Goal: Find specific page/section: Find specific page/section

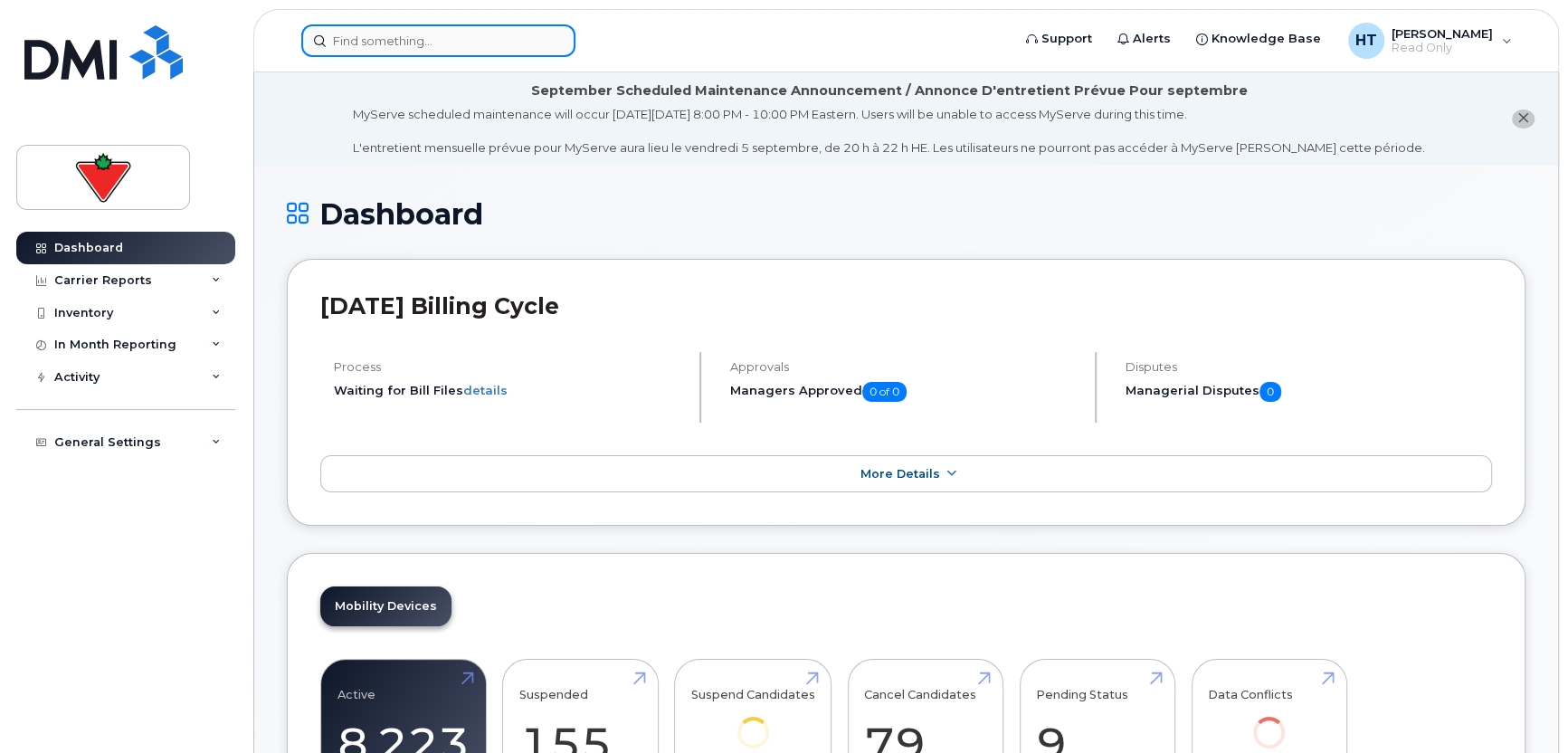
click at [423, 42] on input at bounding box center [438, 41] width 274 height 33
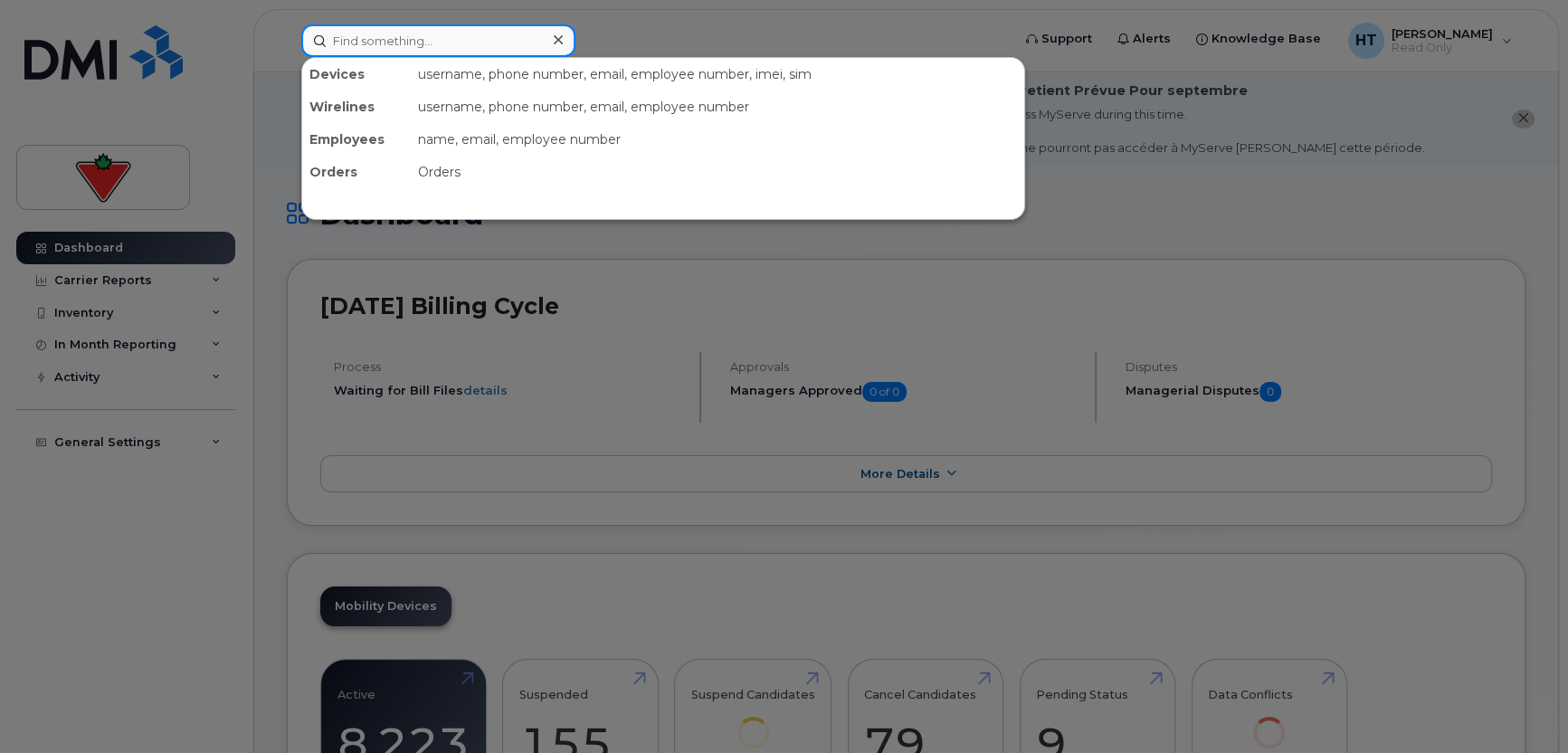
paste input "Hi [PERSON_NAME], Please provide me the latest report on Active and Closed Loca…"
type input "Hi [PERSON_NAME], Please provide me the latest report on Active and Closed Loca…"
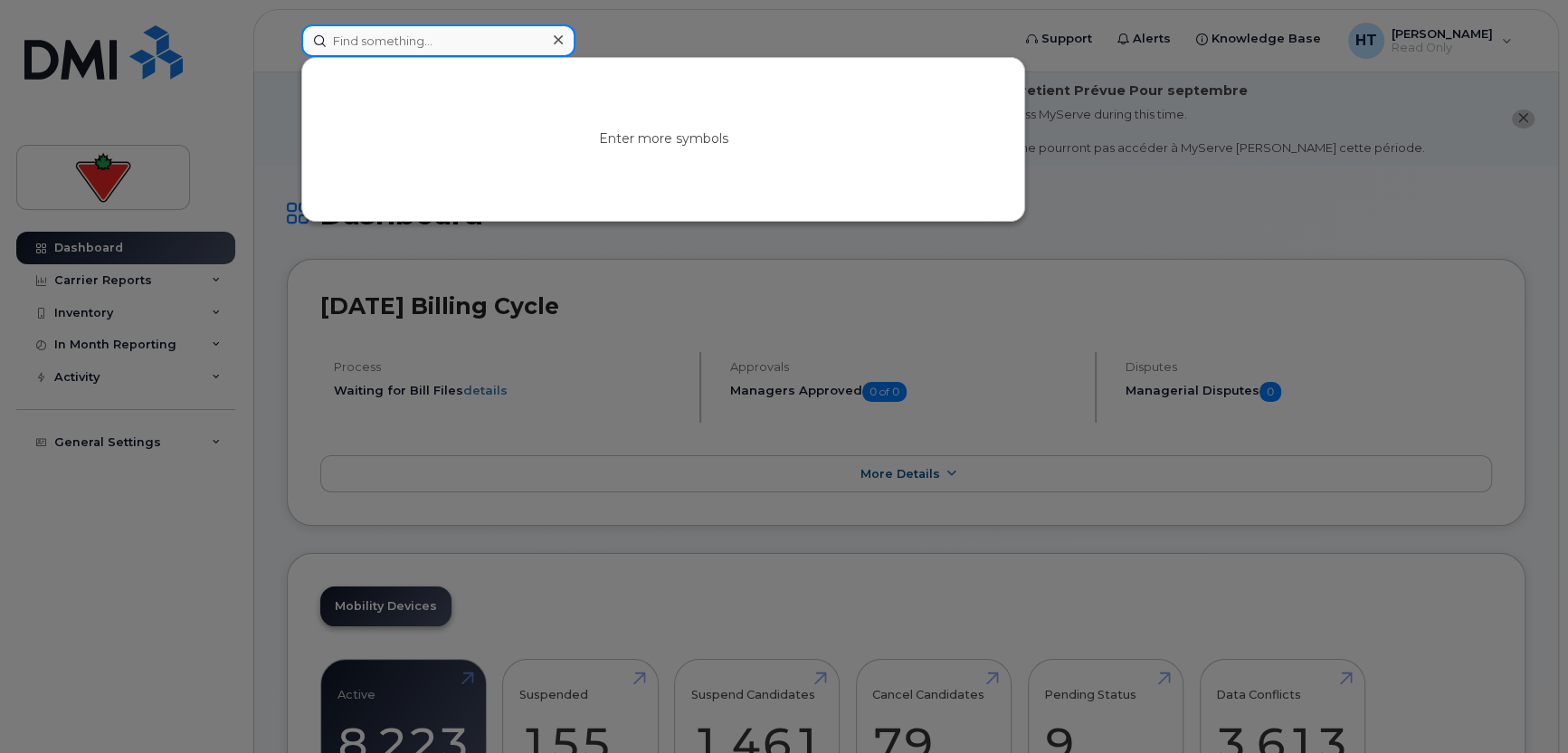
paste input "4313237413"
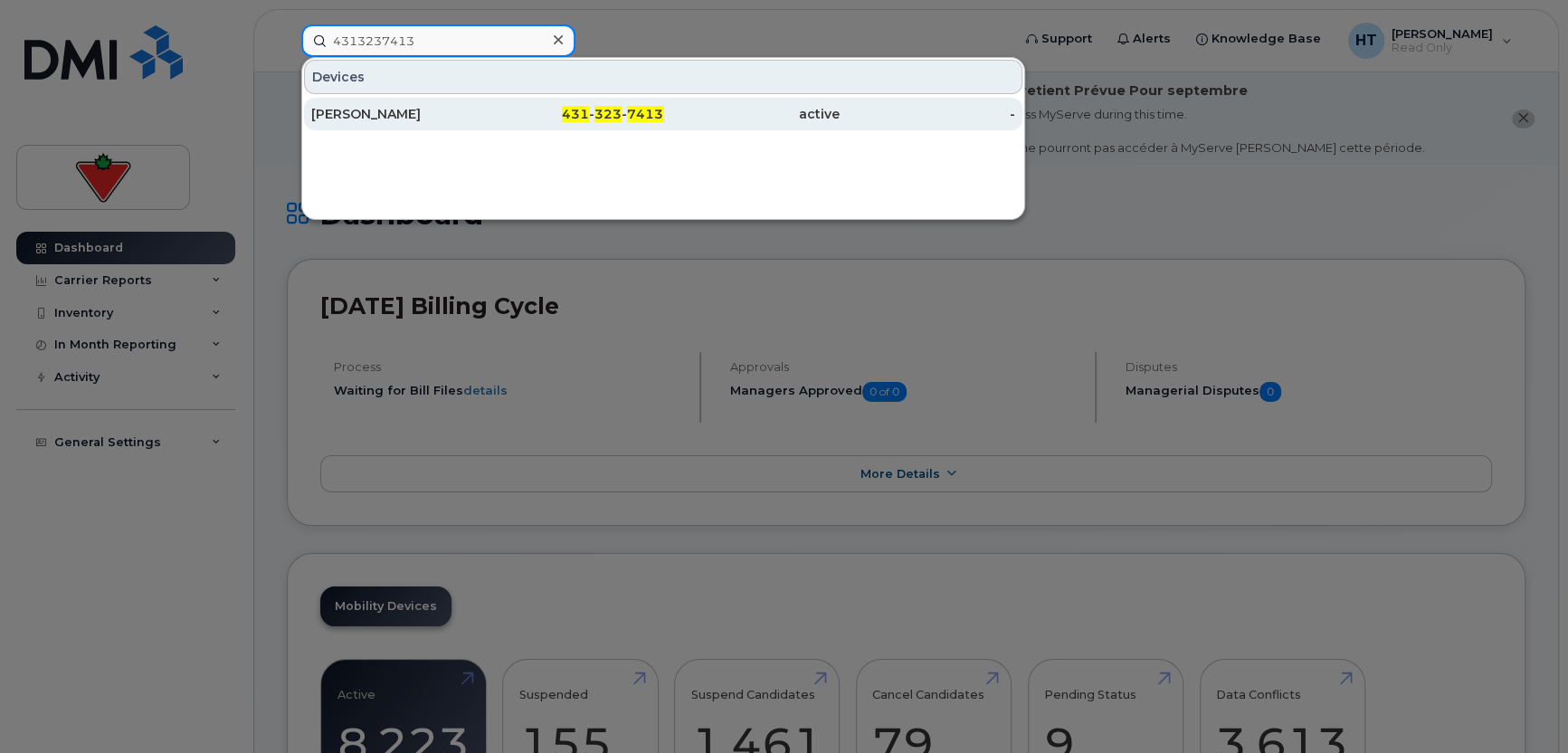
type input "4313237413"
click at [413, 114] on div "[PERSON_NAME]" at bounding box center [400, 114] width 177 height 18
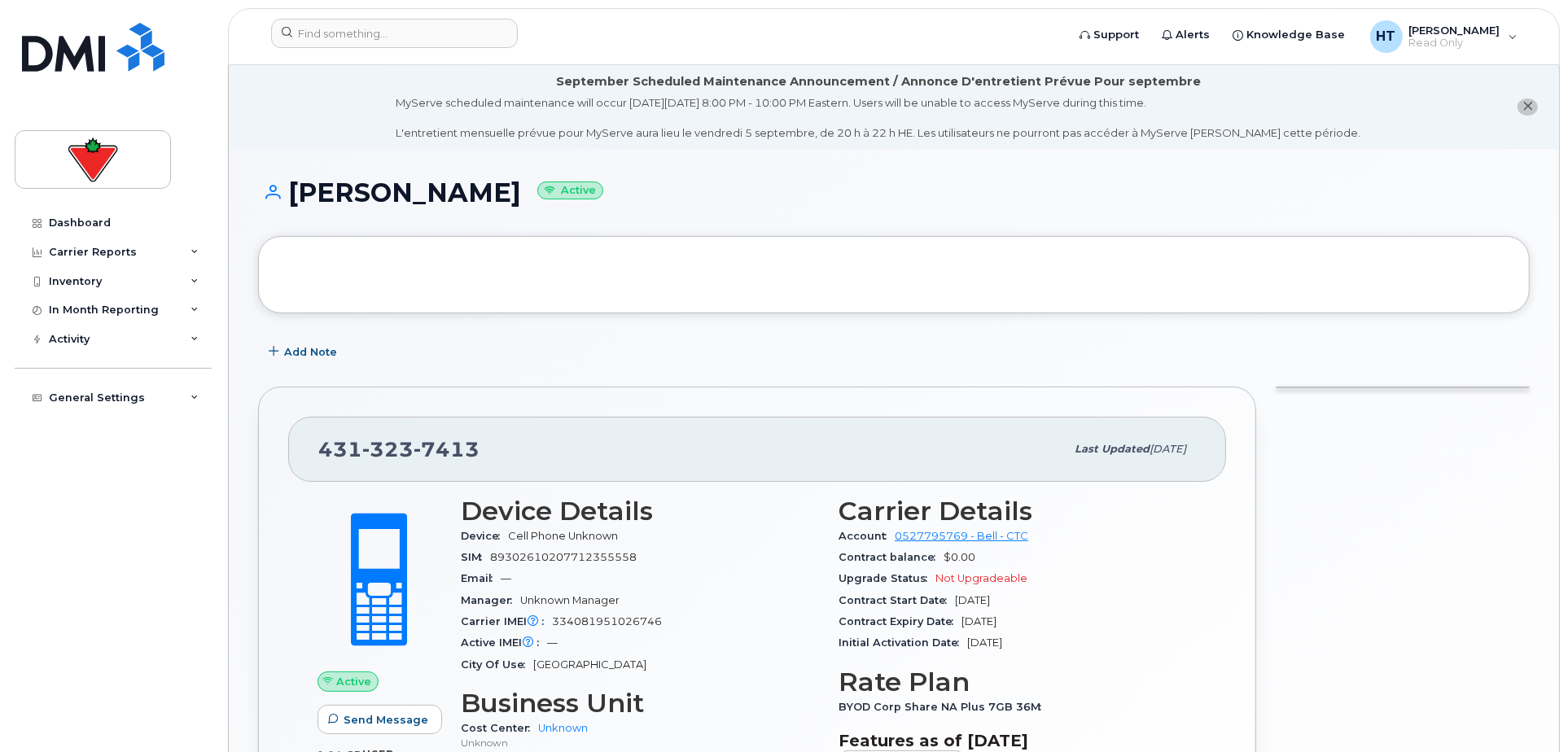
click at [283, 185] on h1 "Bhagwant Sidhu Active" at bounding box center [893, 192] width 1272 height 29
drag, startPoint x: 291, startPoint y: 187, endPoint x: 514, endPoint y: 189, distance: 223.0
click at [514, 189] on h1 "Bhagwant Sidhu Active" at bounding box center [893, 192] width 1272 height 29
copy h1 "[PERSON_NAME]"
click at [403, 27] on input at bounding box center [394, 34] width 246 height 29
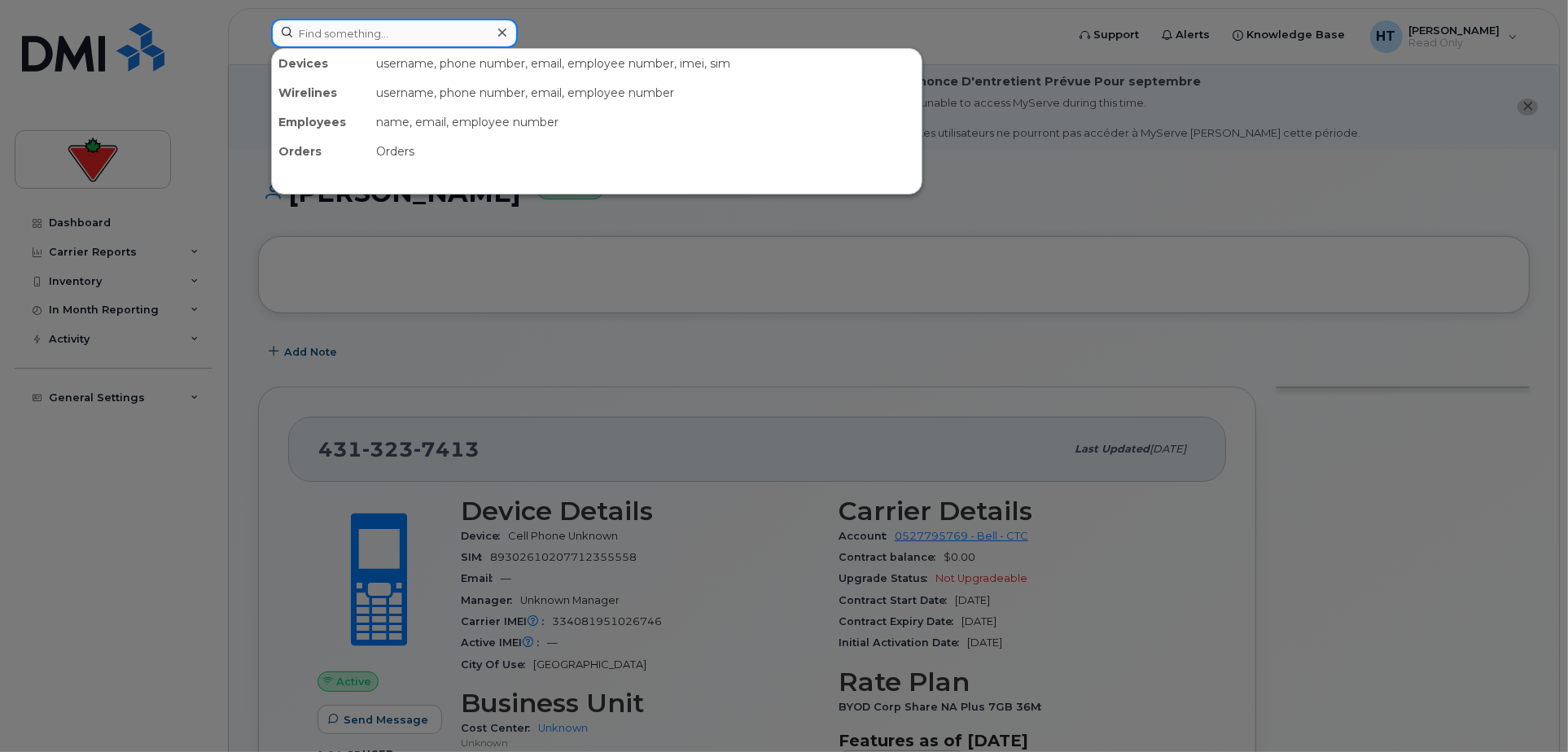
paste input "2898341003"
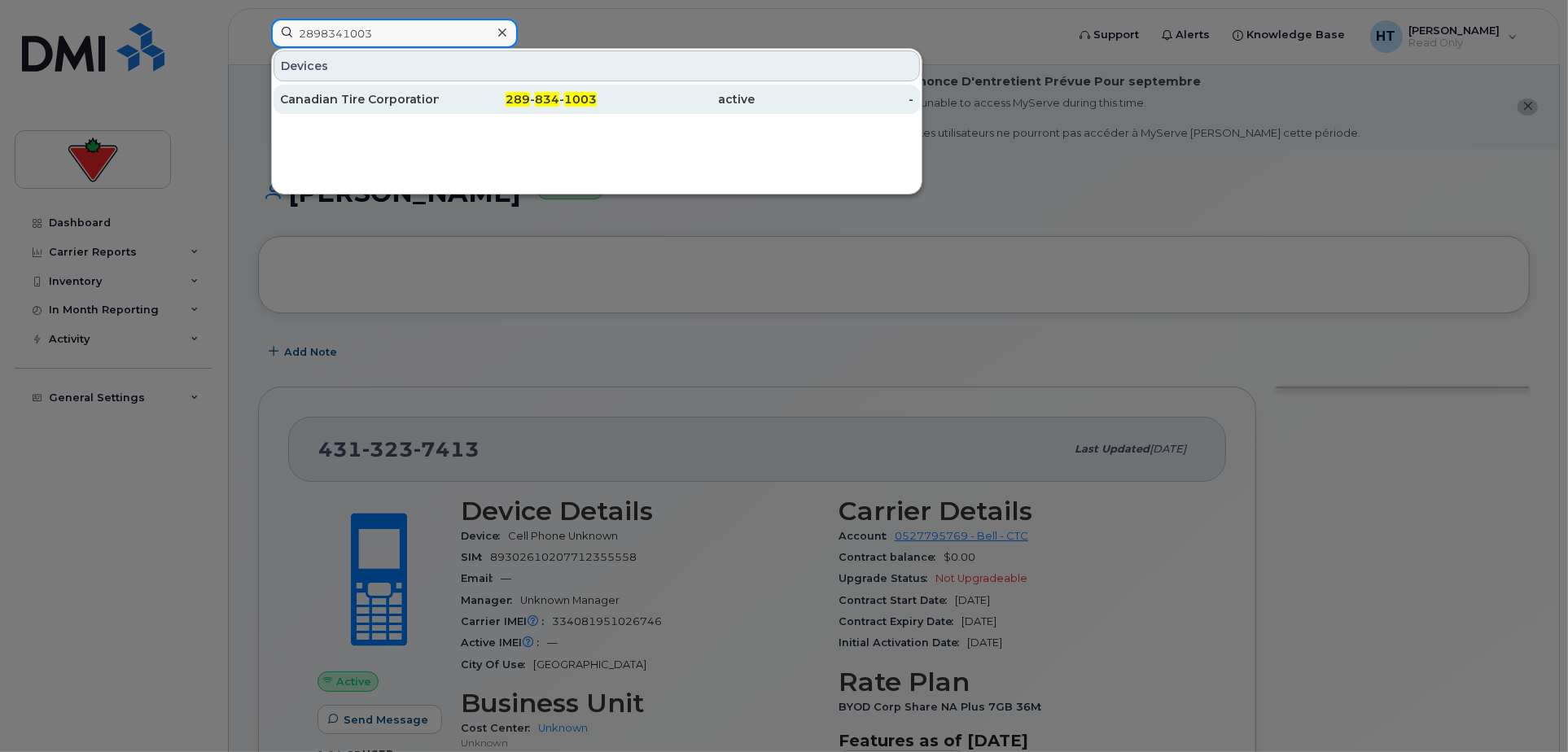
type input "2898341003"
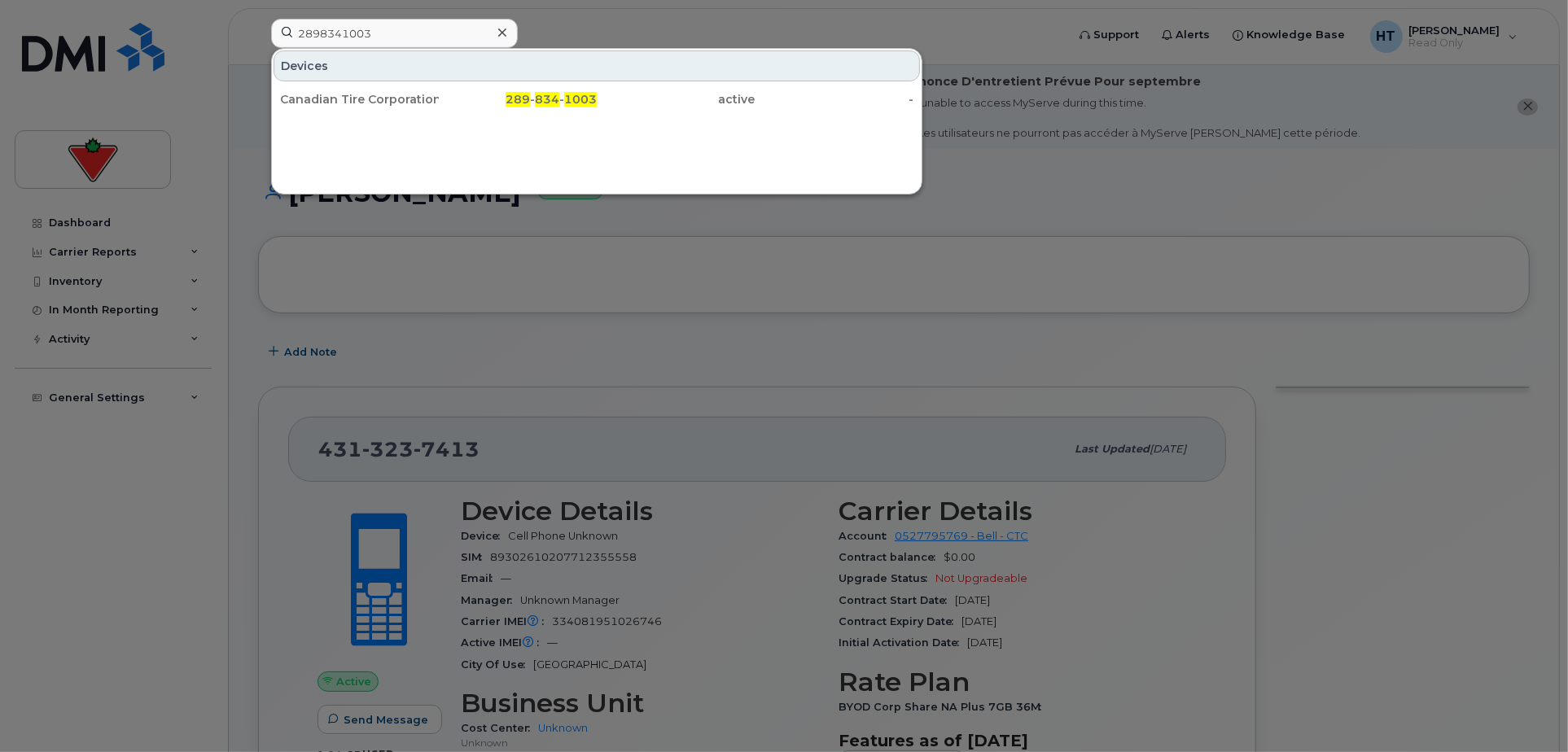
drag, startPoint x: 404, startPoint y: 92, endPoint x: 410, endPoint y: 10, distance: 82.2
click at [404, 92] on div "Canadian Tire Corporation" at bounding box center [359, 99] width 159 height 16
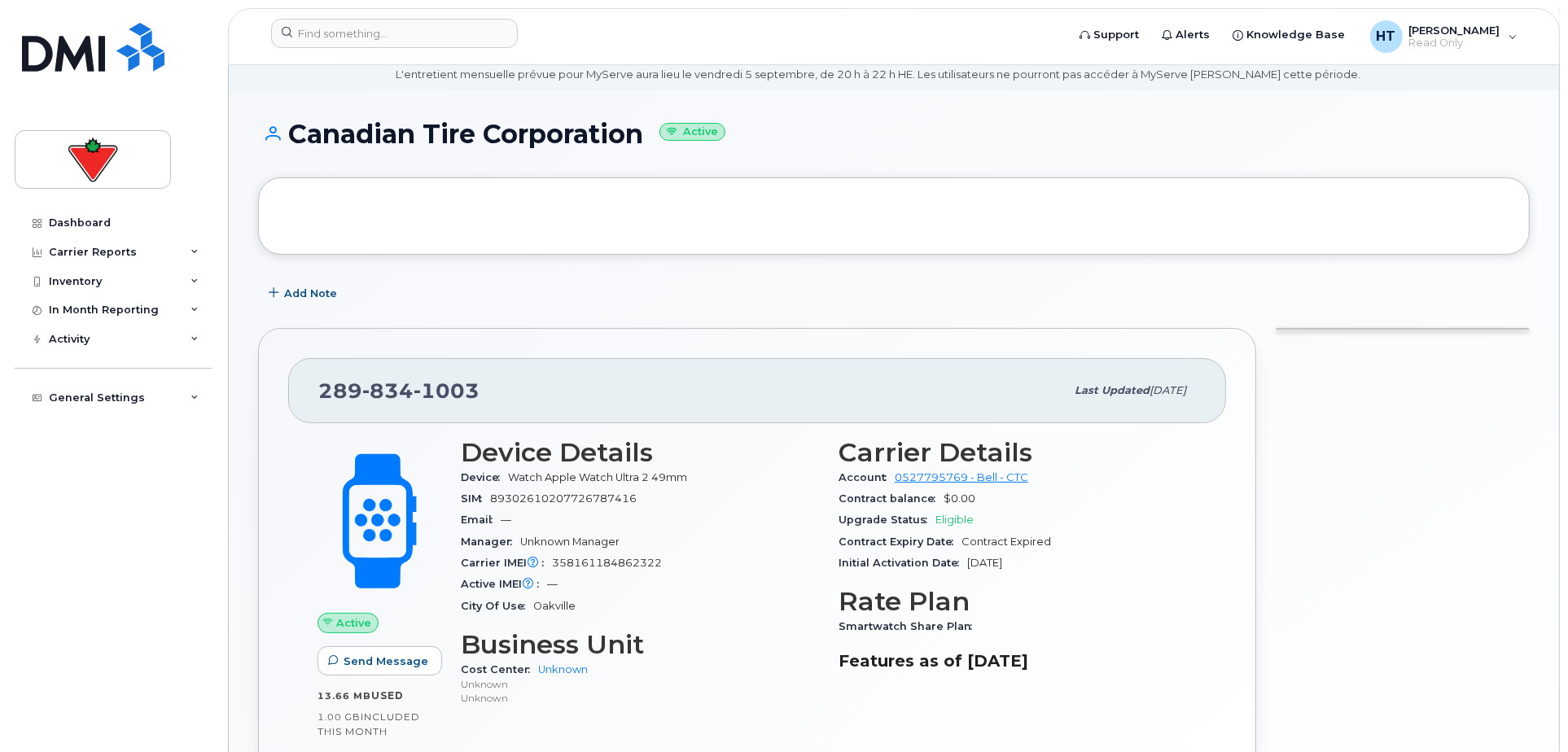
scroll to position [271, 0]
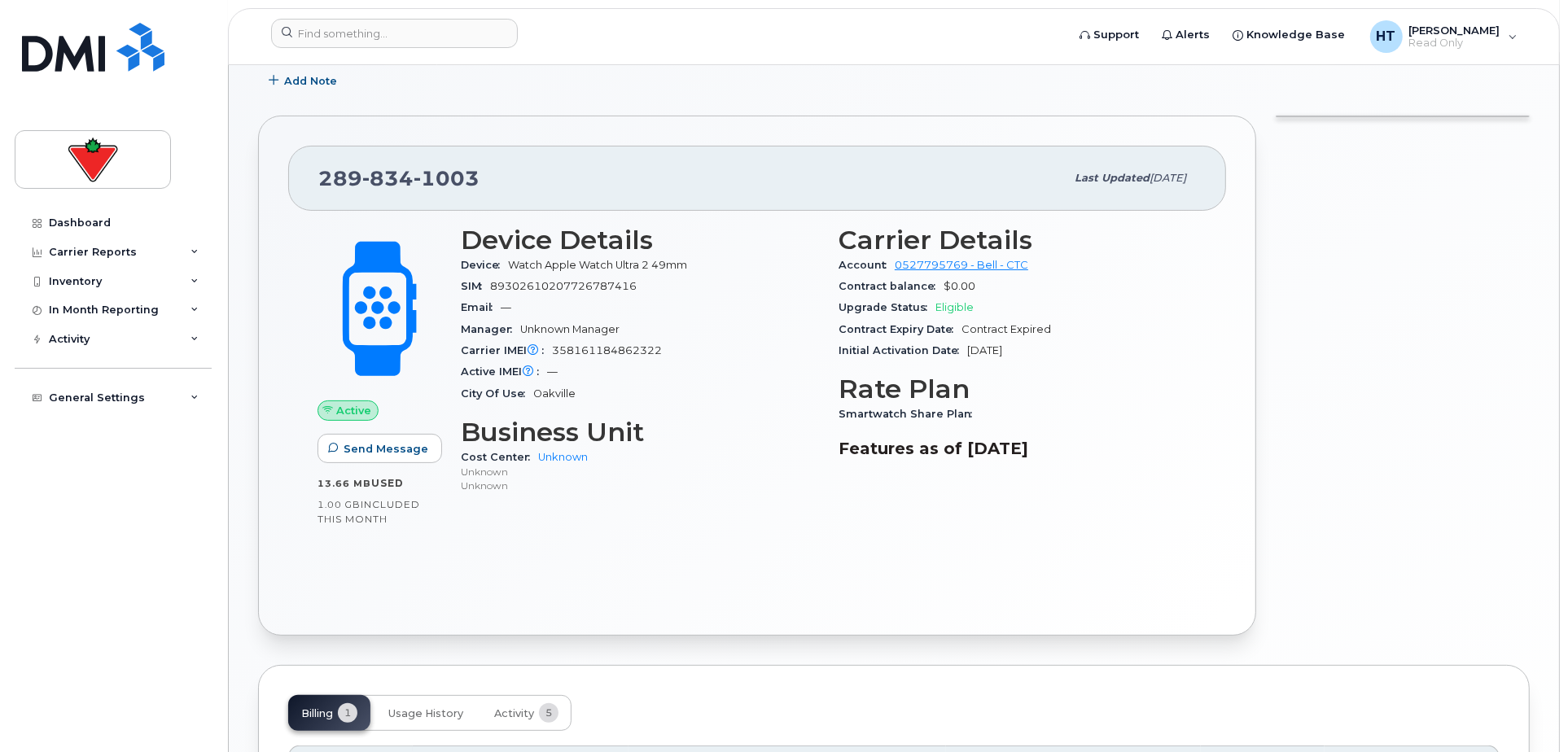
click at [866, 542] on div "Active Send Message 13.66 MB  used 1.00 GB  included this month Device Details …" at bounding box center [757, 408] width 938 height 395
click at [385, 35] on input at bounding box center [394, 34] width 246 height 29
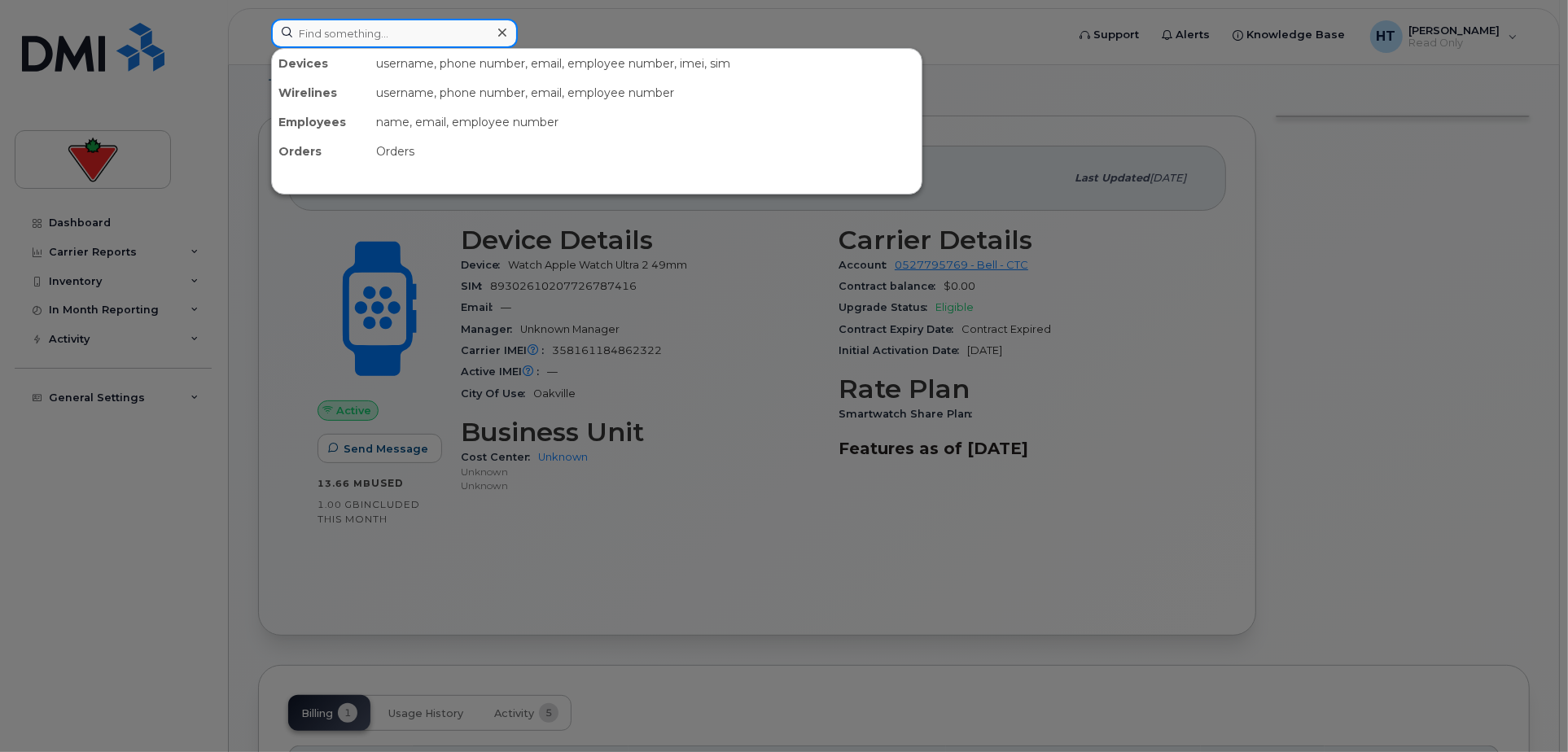
paste input "4166056530"
type input "4166056530"
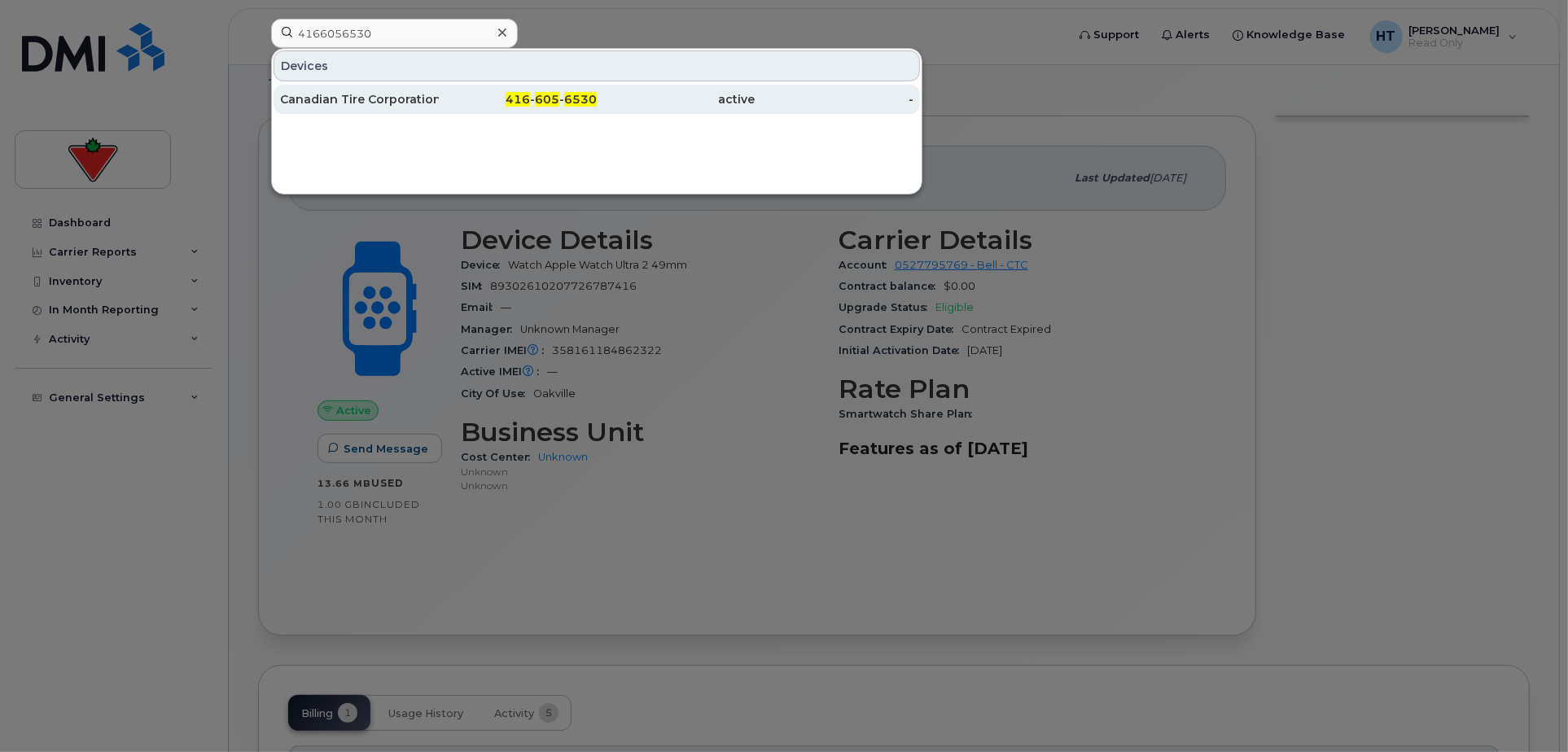
click at [404, 102] on div "Canadian Tire Corporation" at bounding box center [359, 99] width 159 height 16
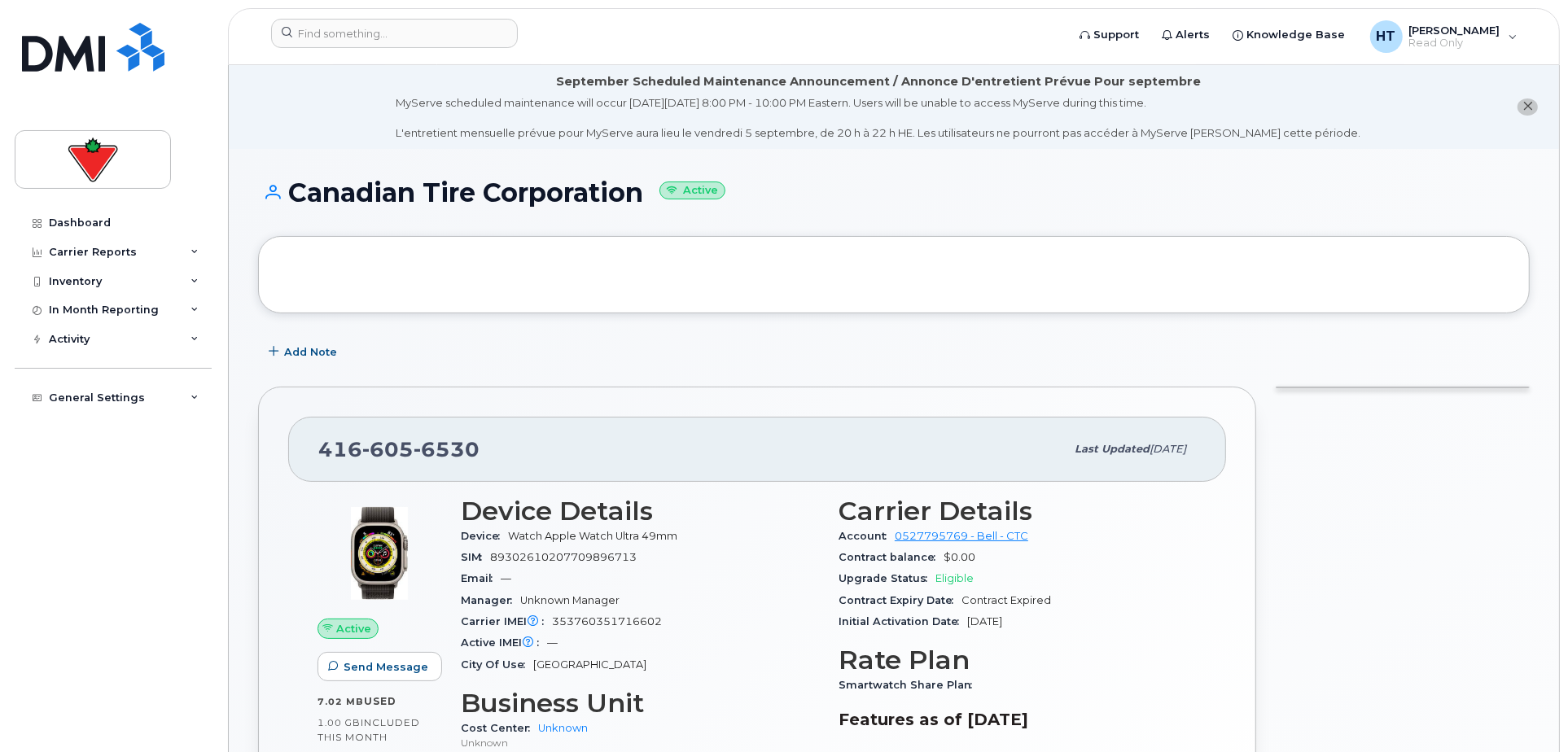
click at [1454, 610] on div at bounding box center [1403, 634] width 273 height 516
click at [517, 532] on span "Watch Apple Watch Ultra 49mm" at bounding box center [592, 535] width 169 height 12
drag, startPoint x: 517, startPoint y: 532, endPoint x: 577, endPoint y: 541, distance: 60.7
click at [577, 541] on span "Watch Apple Watch Ultra 49mm" at bounding box center [592, 535] width 169 height 12
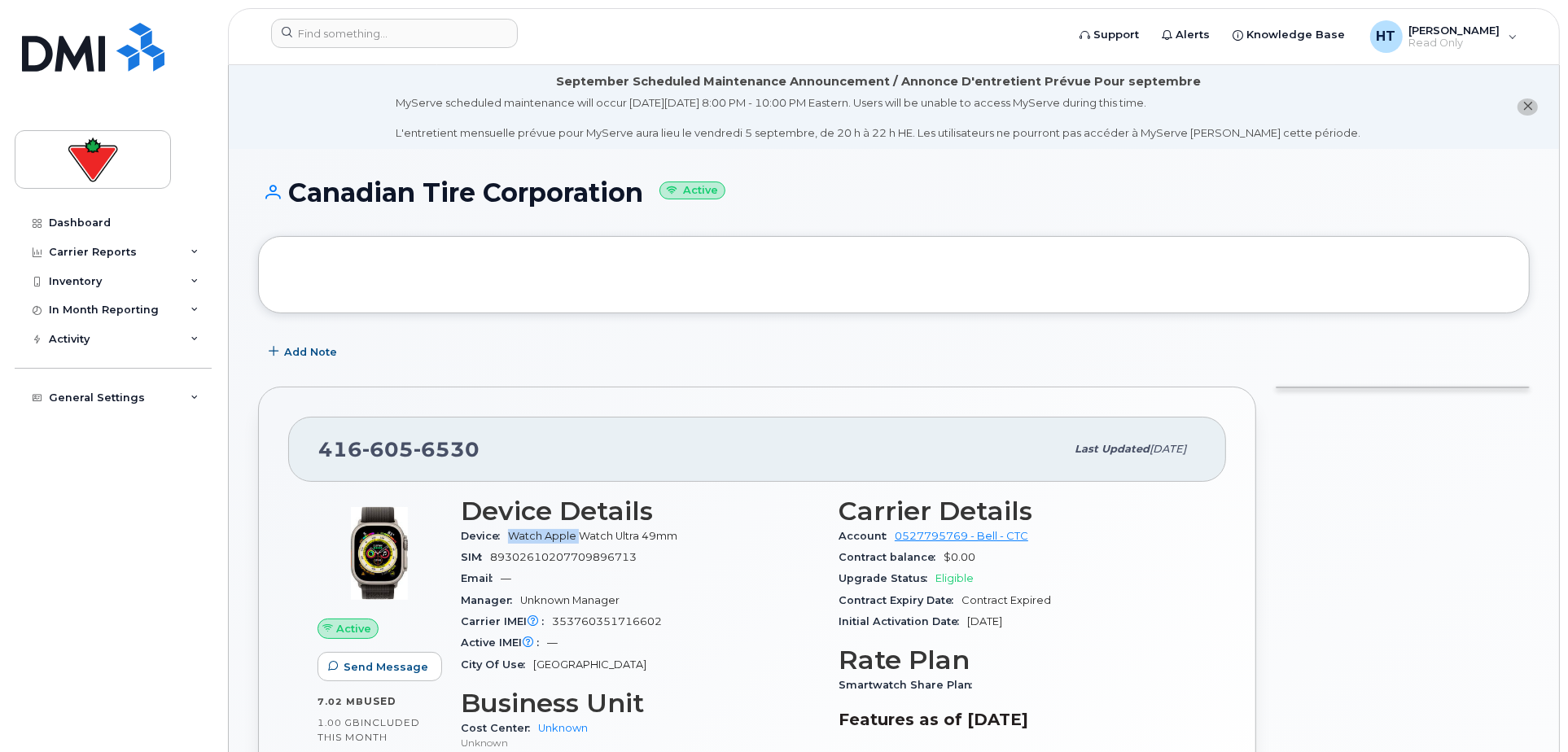
copy span "Watch Apple"
click at [470, 453] on span "6530" at bounding box center [446, 449] width 66 height 25
